Goal: Go to known website: Access a specific website the user already knows

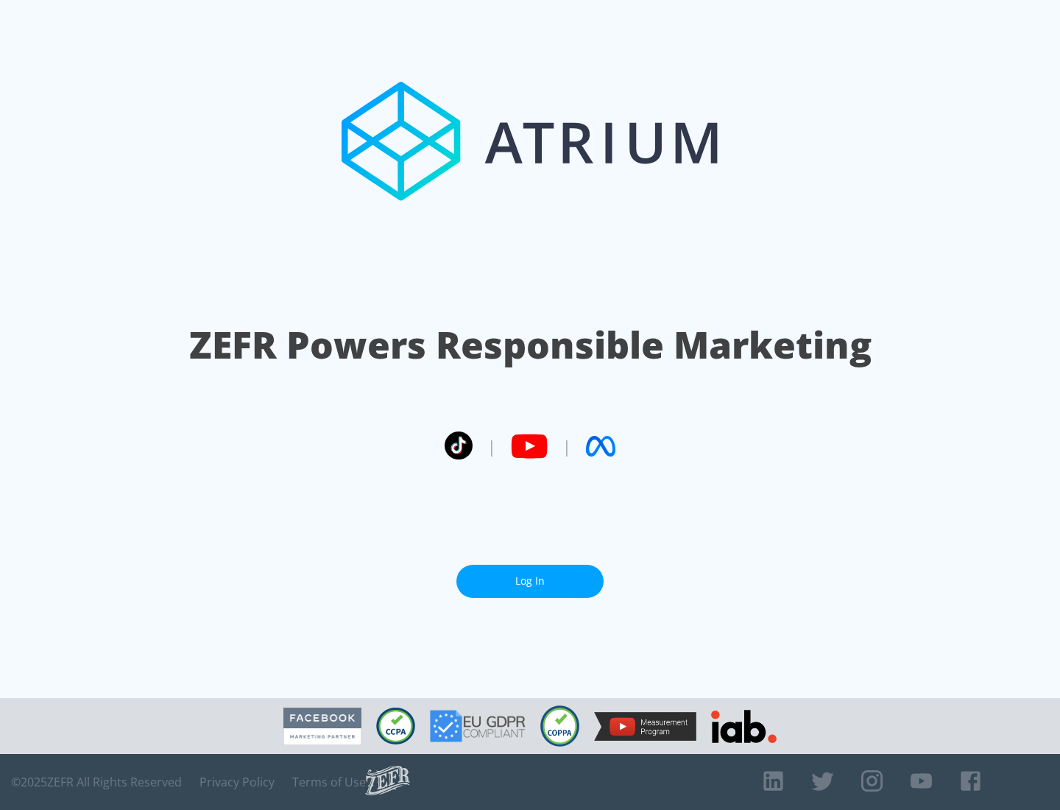
click at [530, 581] on link "Log In" at bounding box center [529, 581] width 147 height 33
